Goal: Task Accomplishment & Management: Manage account settings

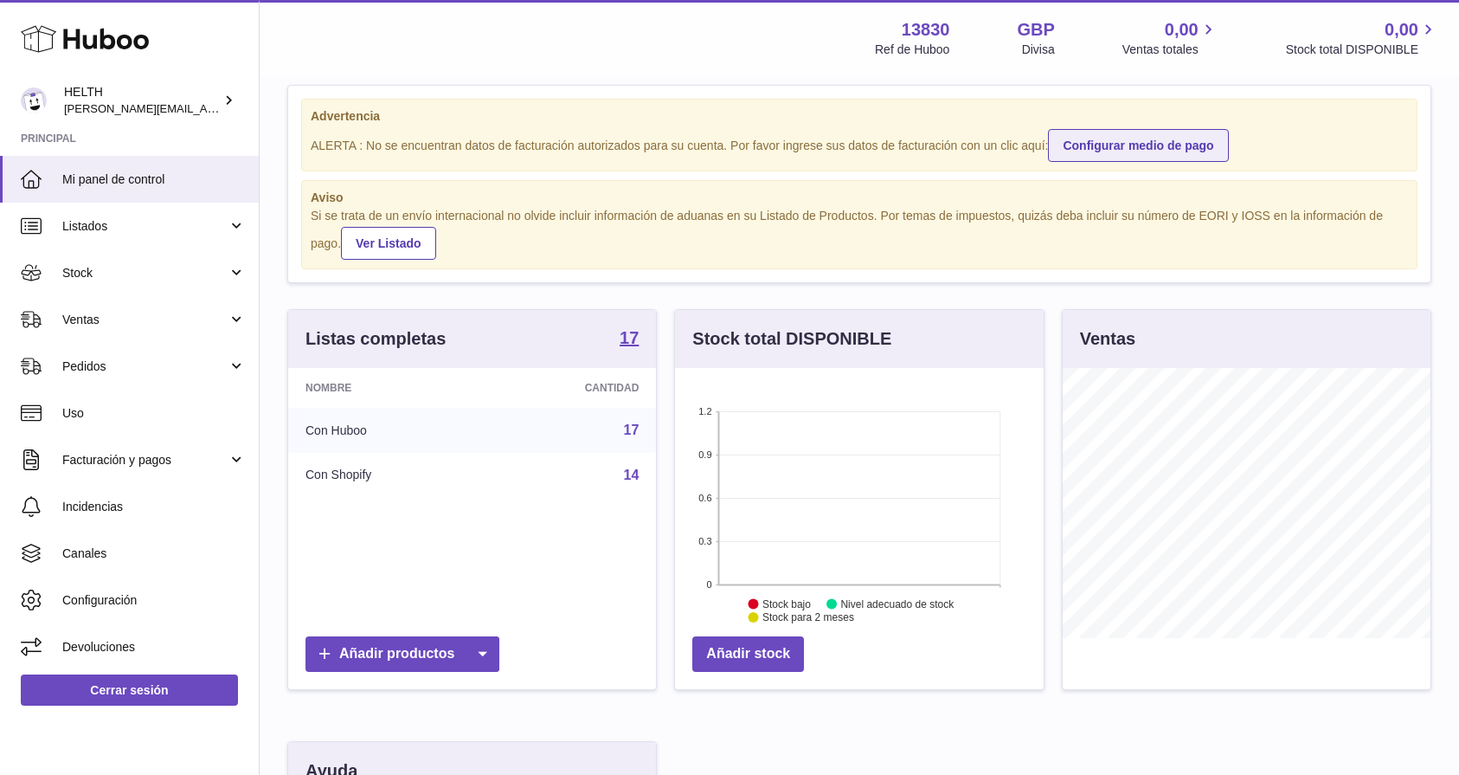
scroll to position [28, 0]
click at [1150, 157] on link "Configurar medio de pago" at bounding box center [1138, 145] width 180 height 33
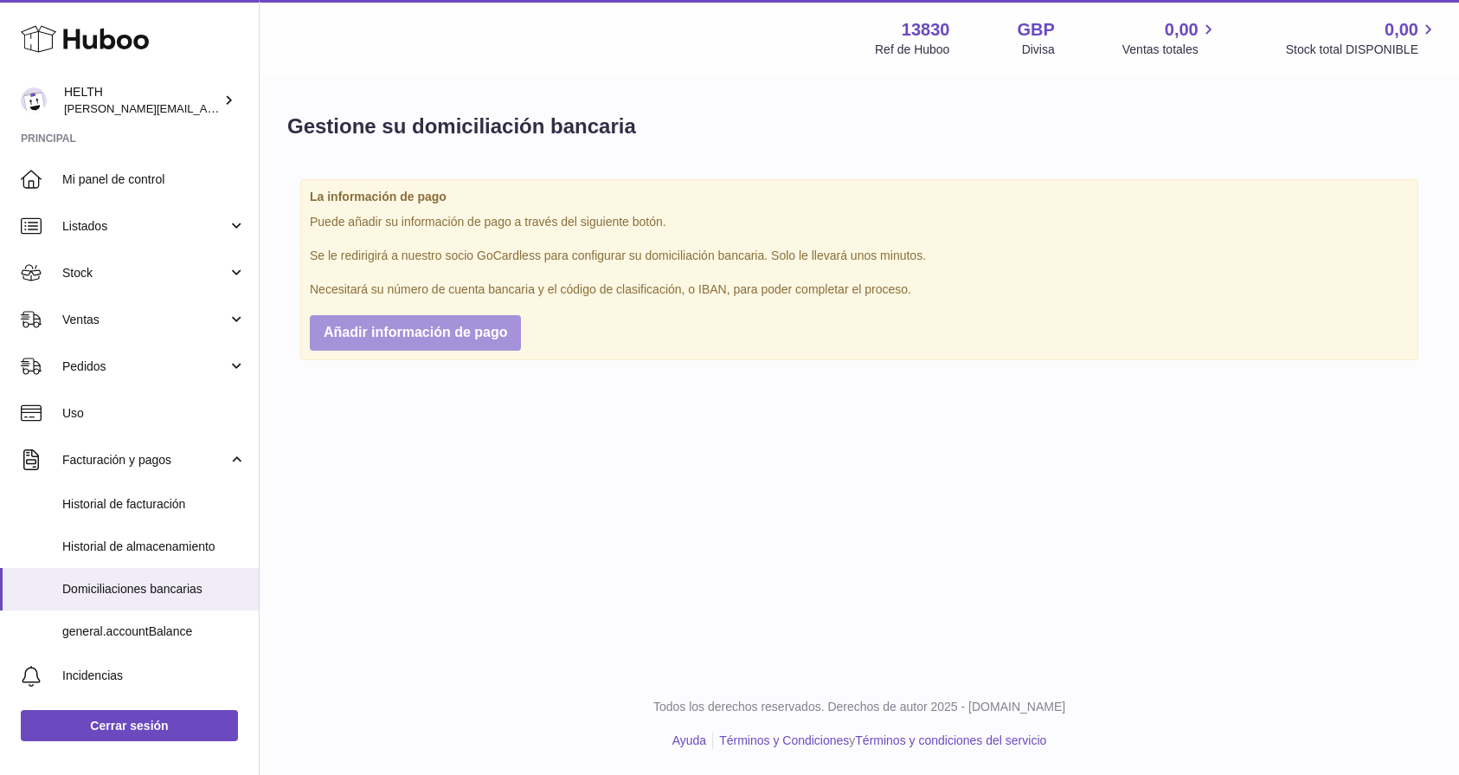
click at [432, 332] on span "Añadir información de pago" at bounding box center [416, 332] width 184 height 15
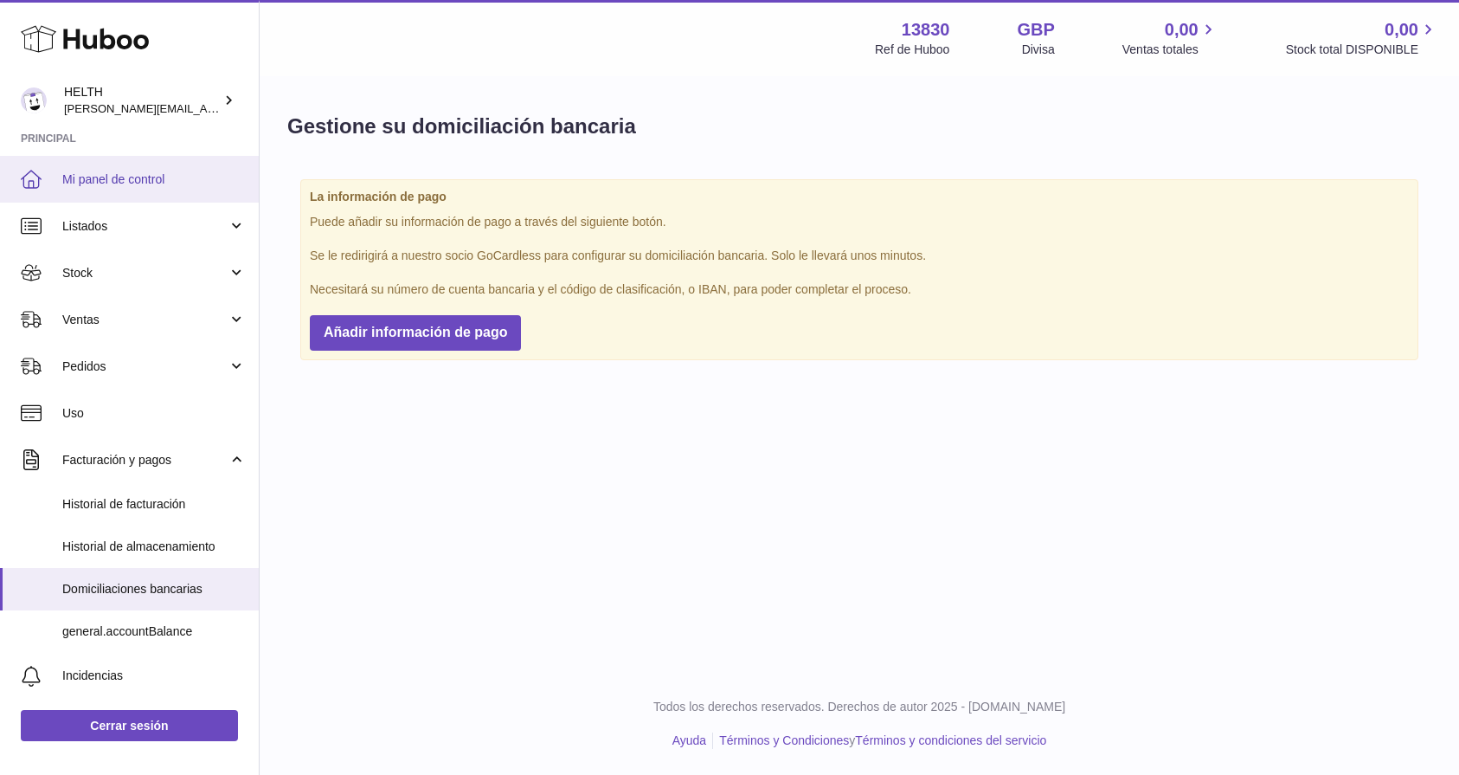
click at [125, 179] on span "Mi panel de control" at bounding box center [154, 179] width 184 height 16
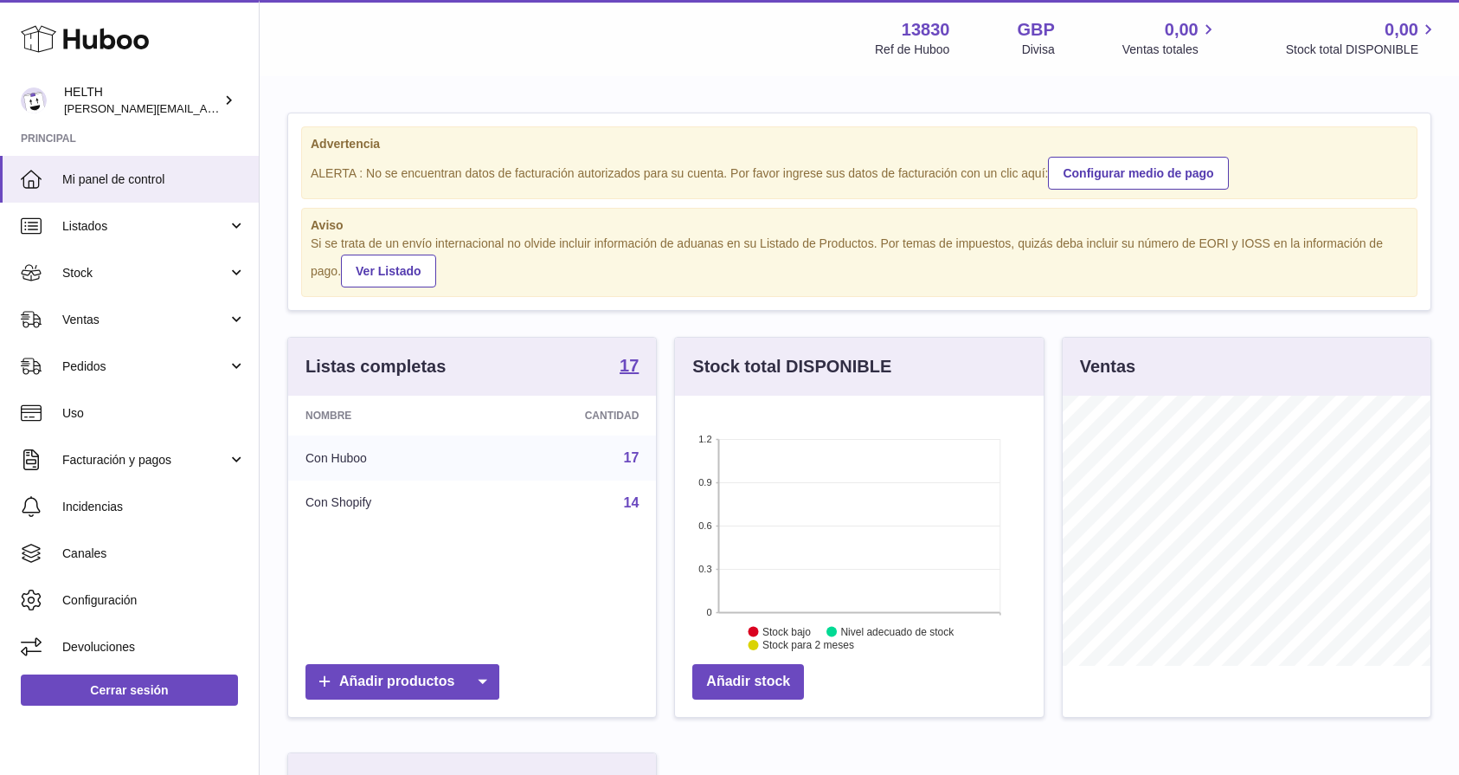
scroll to position [270, 369]
drag, startPoint x: 316, startPoint y: 143, endPoint x: 1046, endPoint y: 176, distance: 730.5
click at [1046, 176] on div "Advertencia ALERTA : No se encuentran datos de facturación autorizados para su …" at bounding box center [859, 162] width 1117 height 73
copy div "dvertencia ALERTA : No se encuentran datos de facturación autorizados para su c…"
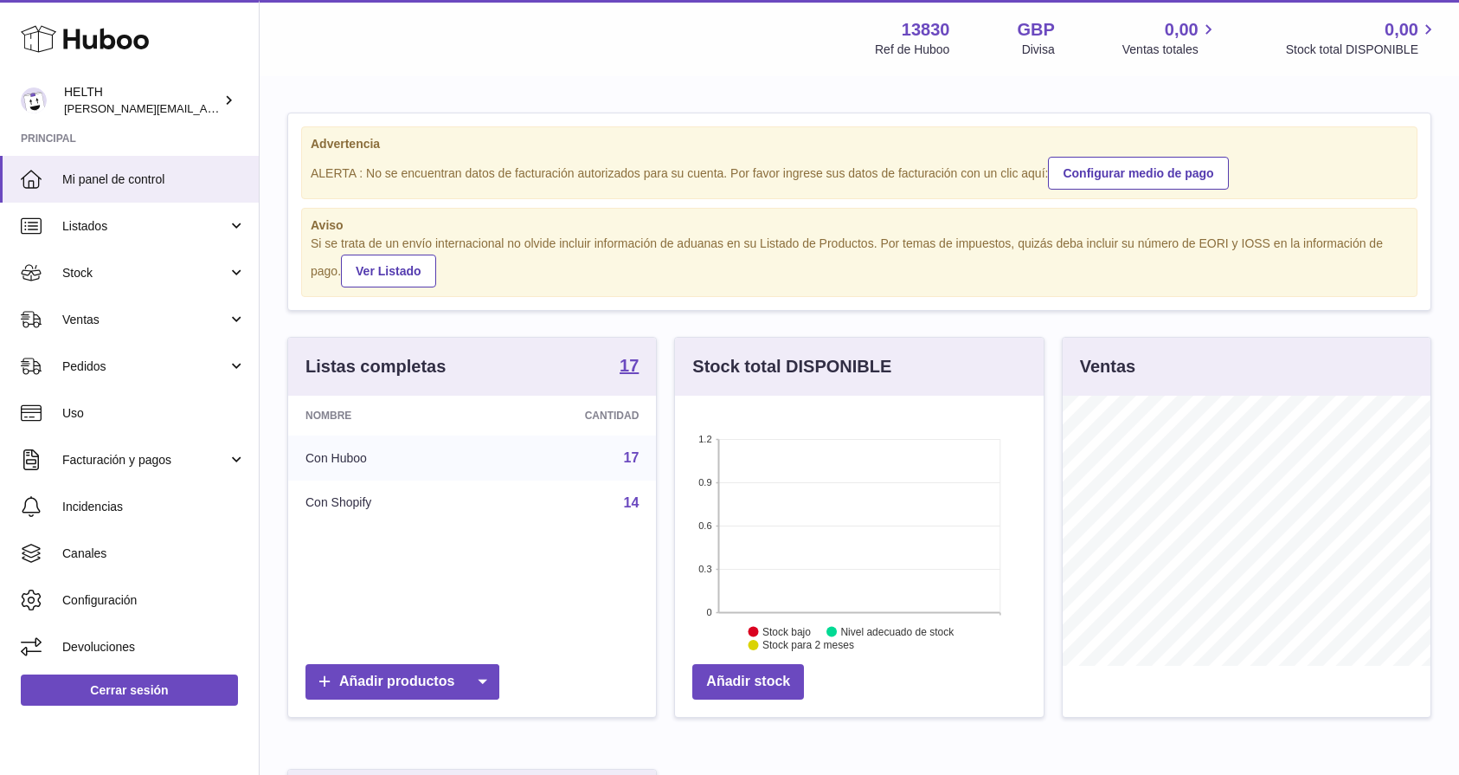
click at [701, 113] on div "Advertencia ALERTA : No se encuentran datos de facturación autorizados para su …" at bounding box center [859, 211] width 1143 height 196
click at [87, 228] on span "Listados" at bounding box center [144, 226] width 165 height 16
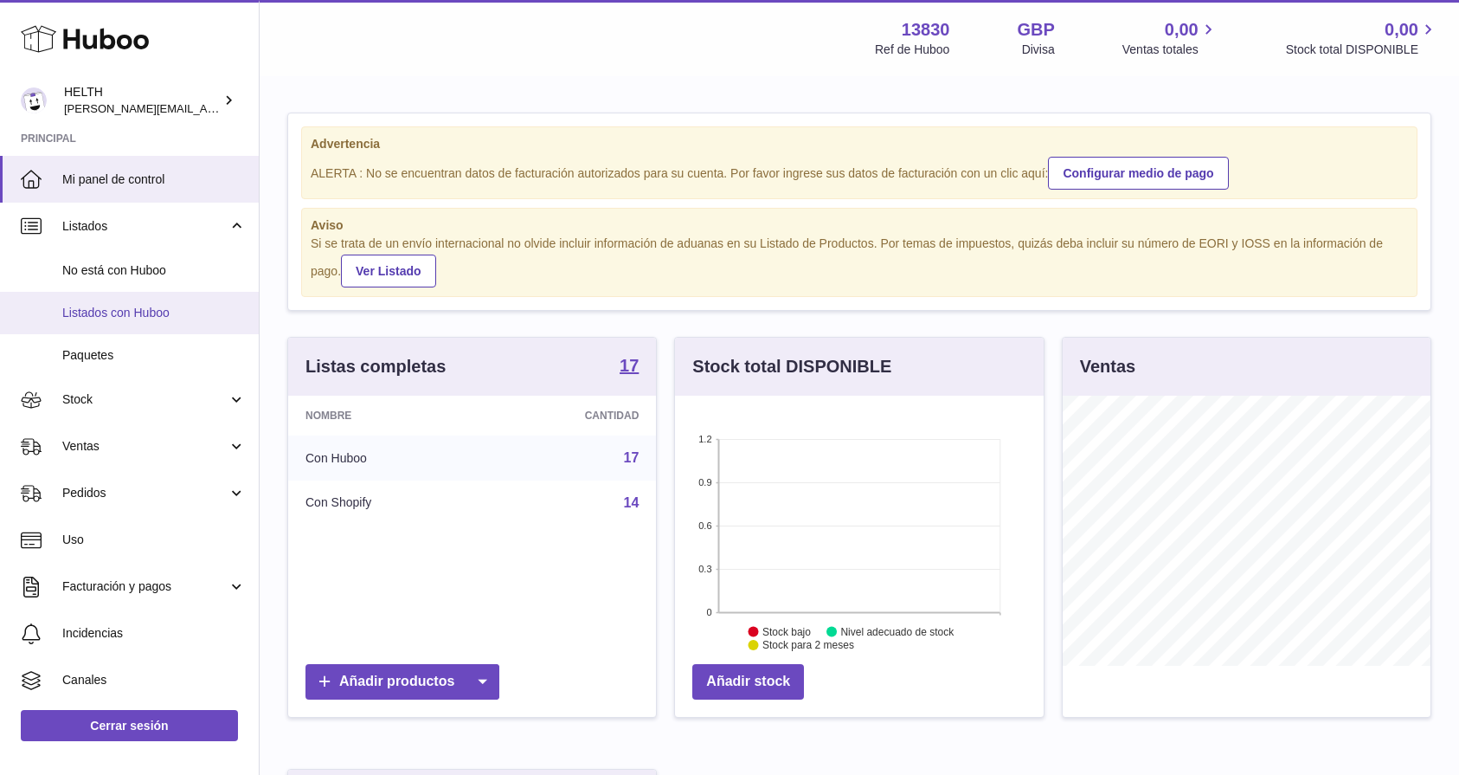
click at [126, 305] on span "Listados con Huboo" at bounding box center [154, 313] width 184 height 16
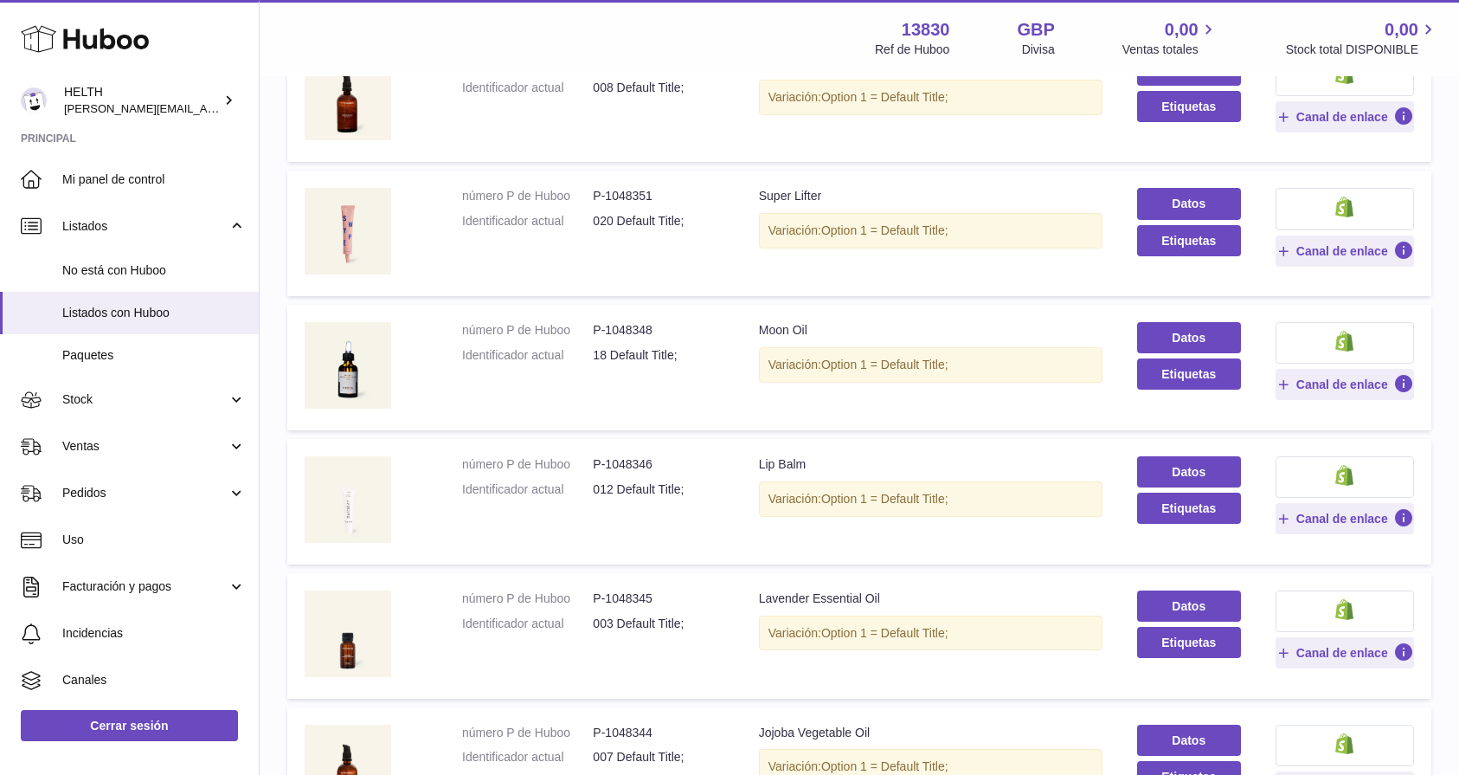
scroll to position [427, 0]
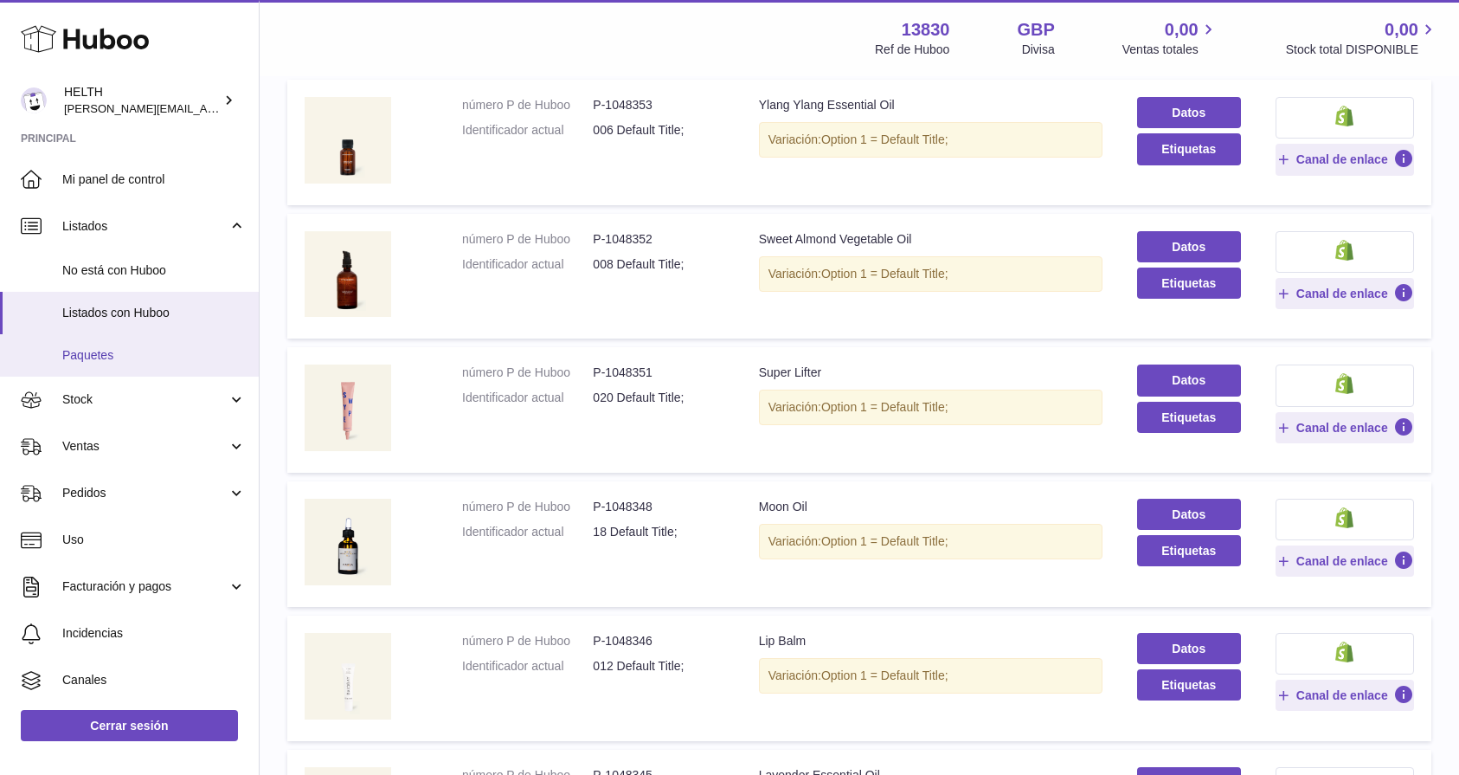
click at [171, 361] on link "Paquetes" at bounding box center [129, 355] width 259 height 42
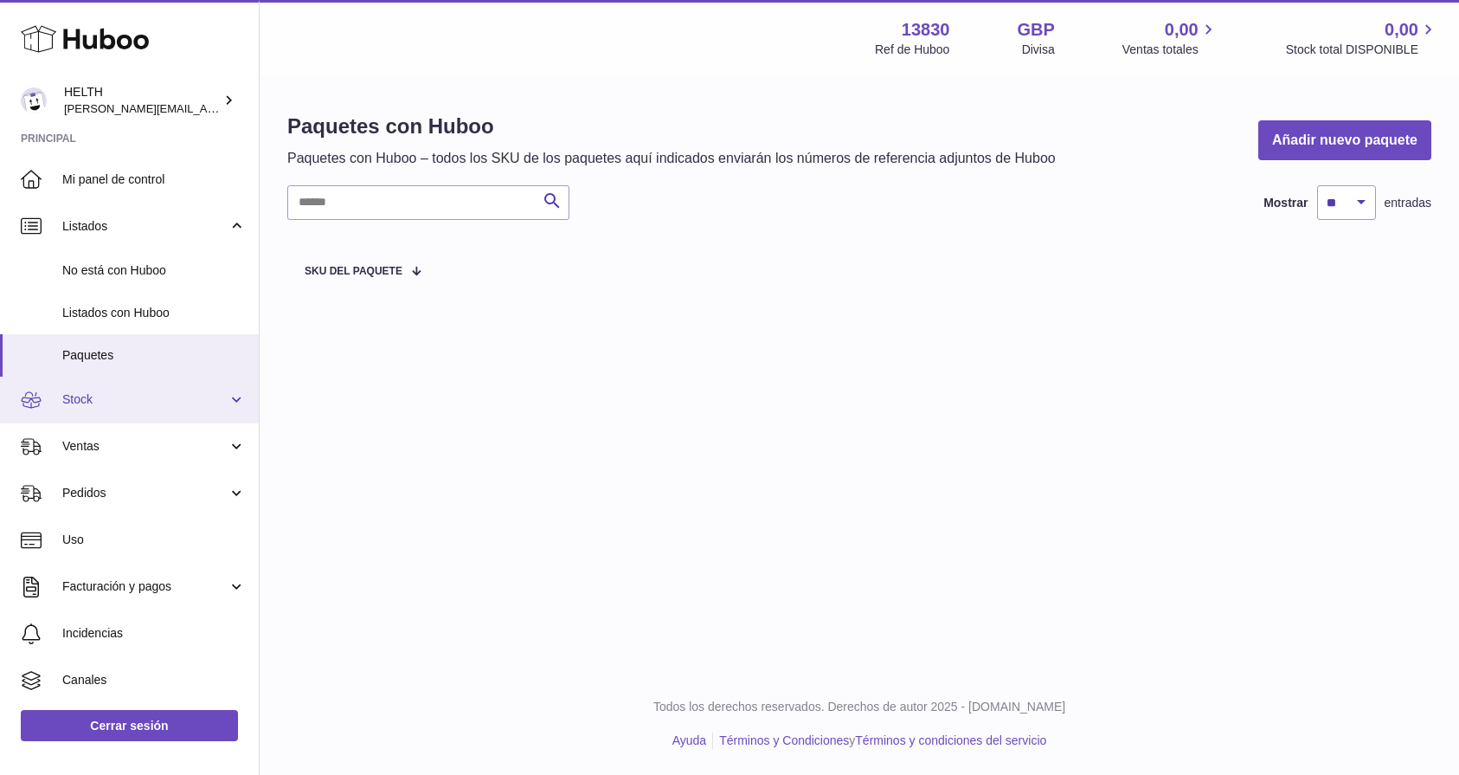
click at [137, 398] on span "Stock" at bounding box center [144, 399] width 165 height 16
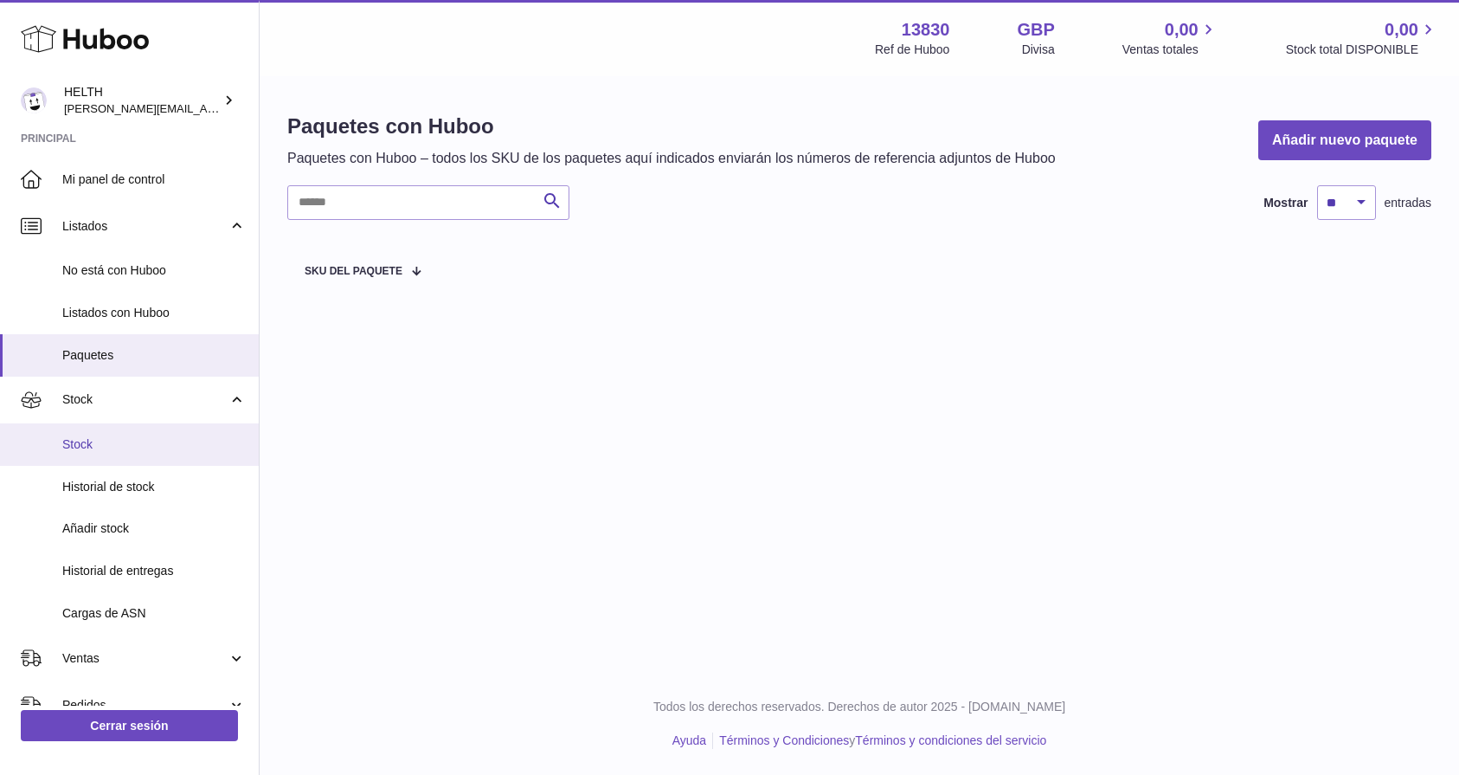
click at [153, 453] on link "Stock" at bounding box center [129, 444] width 259 height 42
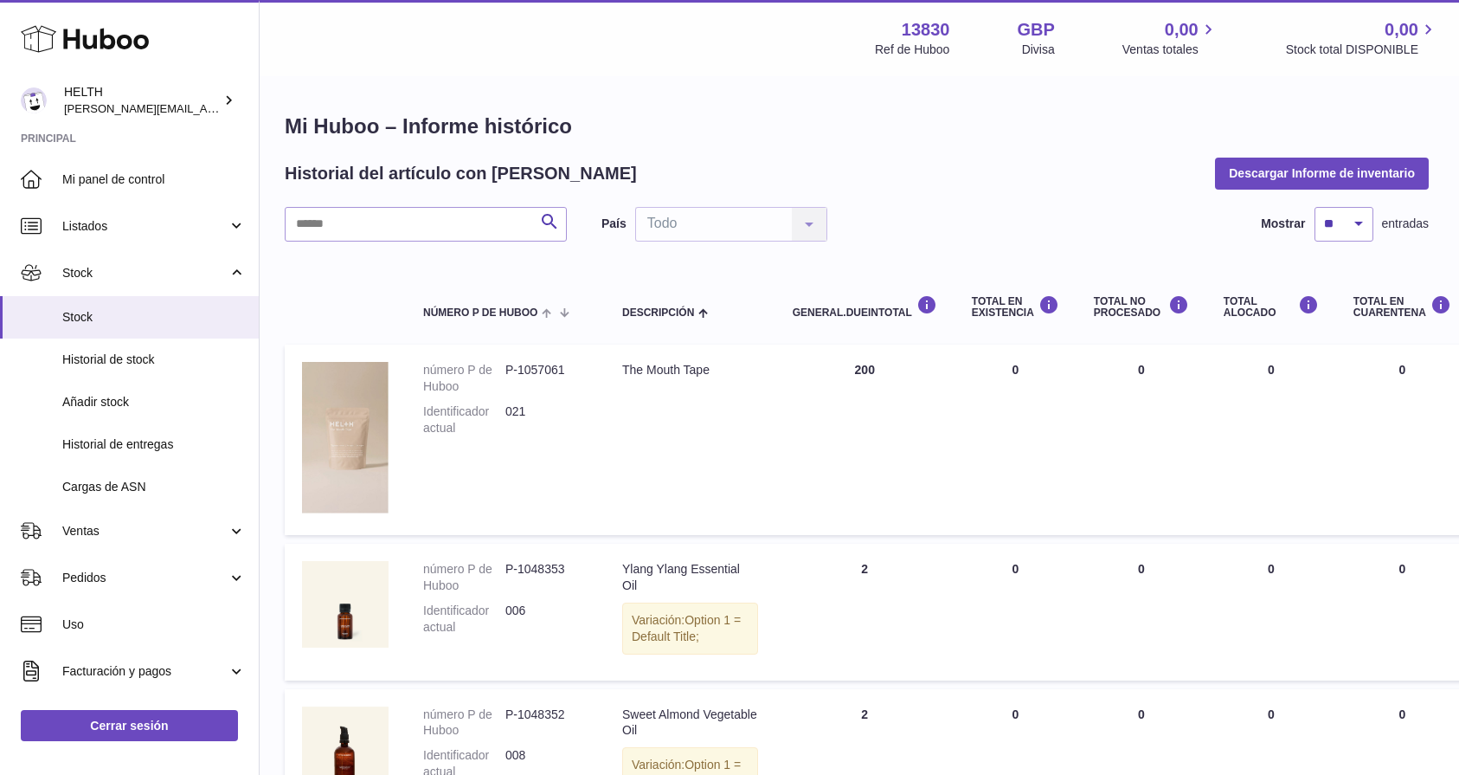
scroll to position [0, 3]
